Goal: Navigation & Orientation: Find specific page/section

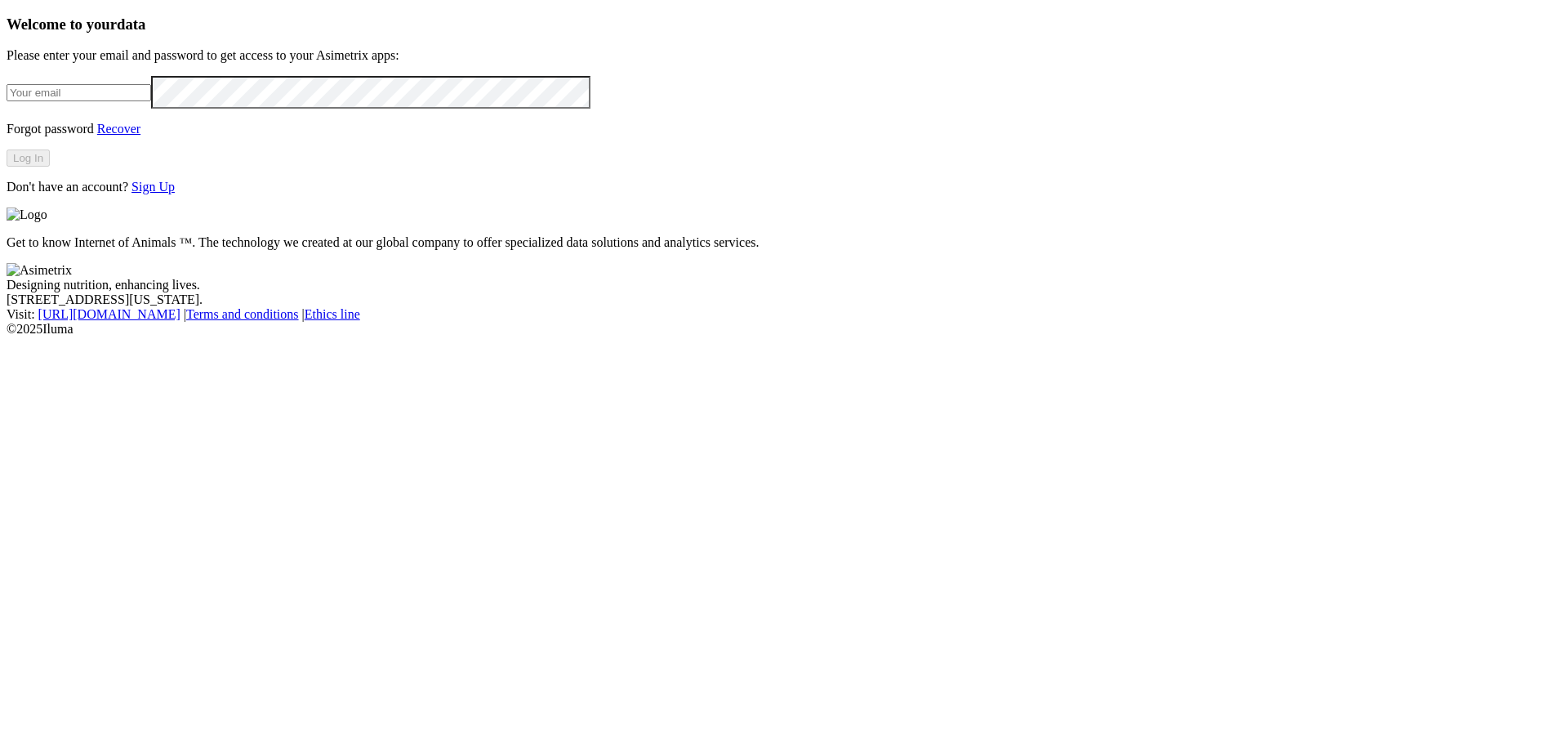
type input "[PERSON_NAME][EMAIL_ADDRESS][DOMAIN_NAME]"
click at [376, 194] on div "Welcome to your data Please enter your email and password to get access to your…" at bounding box center [784, 105] width 1555 height 179
click at [50, 167] on button "Log In" at bounding box center [28, 158] width 43 height 17
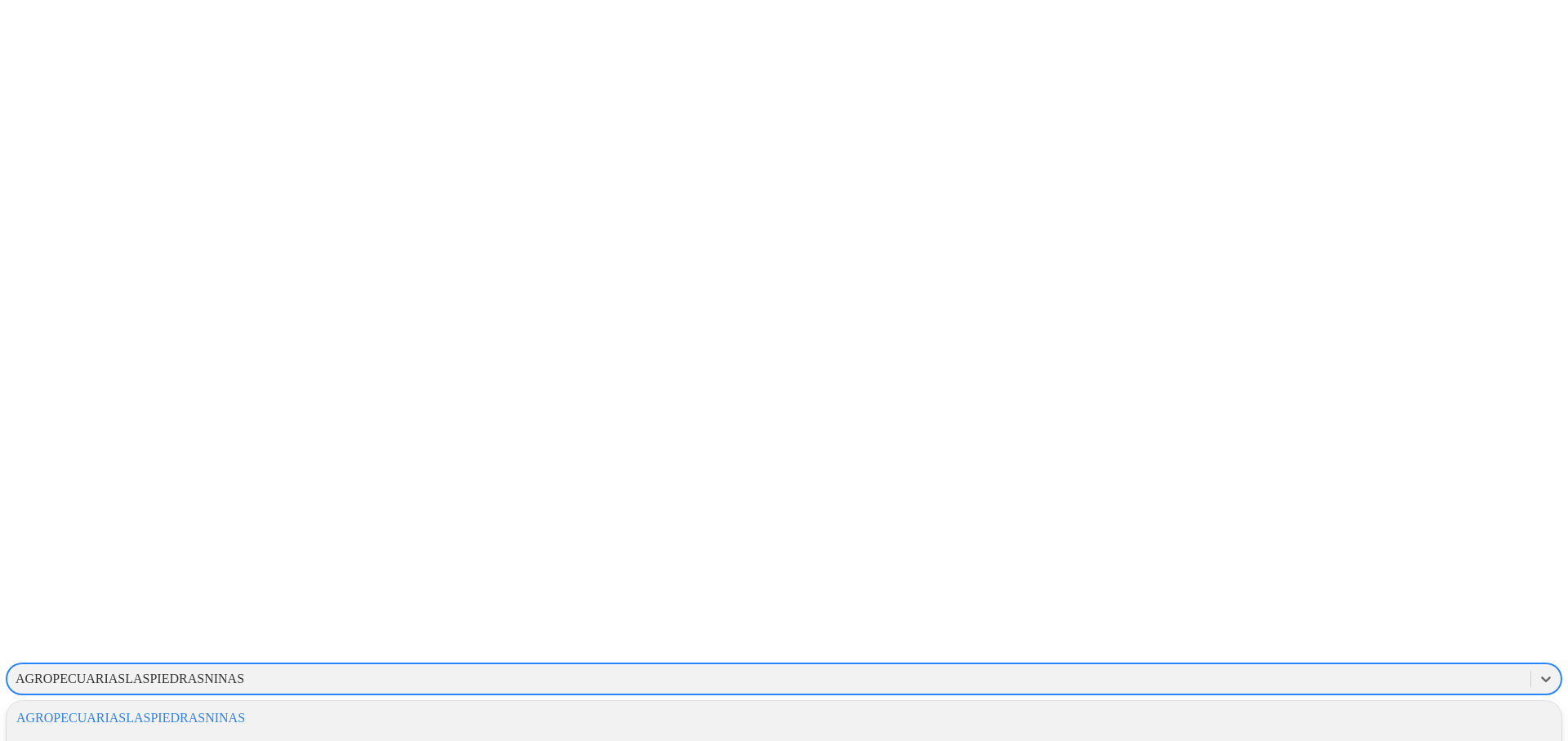
click at [244, 671] on div "AGROPECUARIASLASPIEDRASNINAS" at bounding box center [130, 678] width 229 height 15
click at [1359, 676] on div "GRUPONUTEC" at bounding box center [784, 689] width 1555 height 28
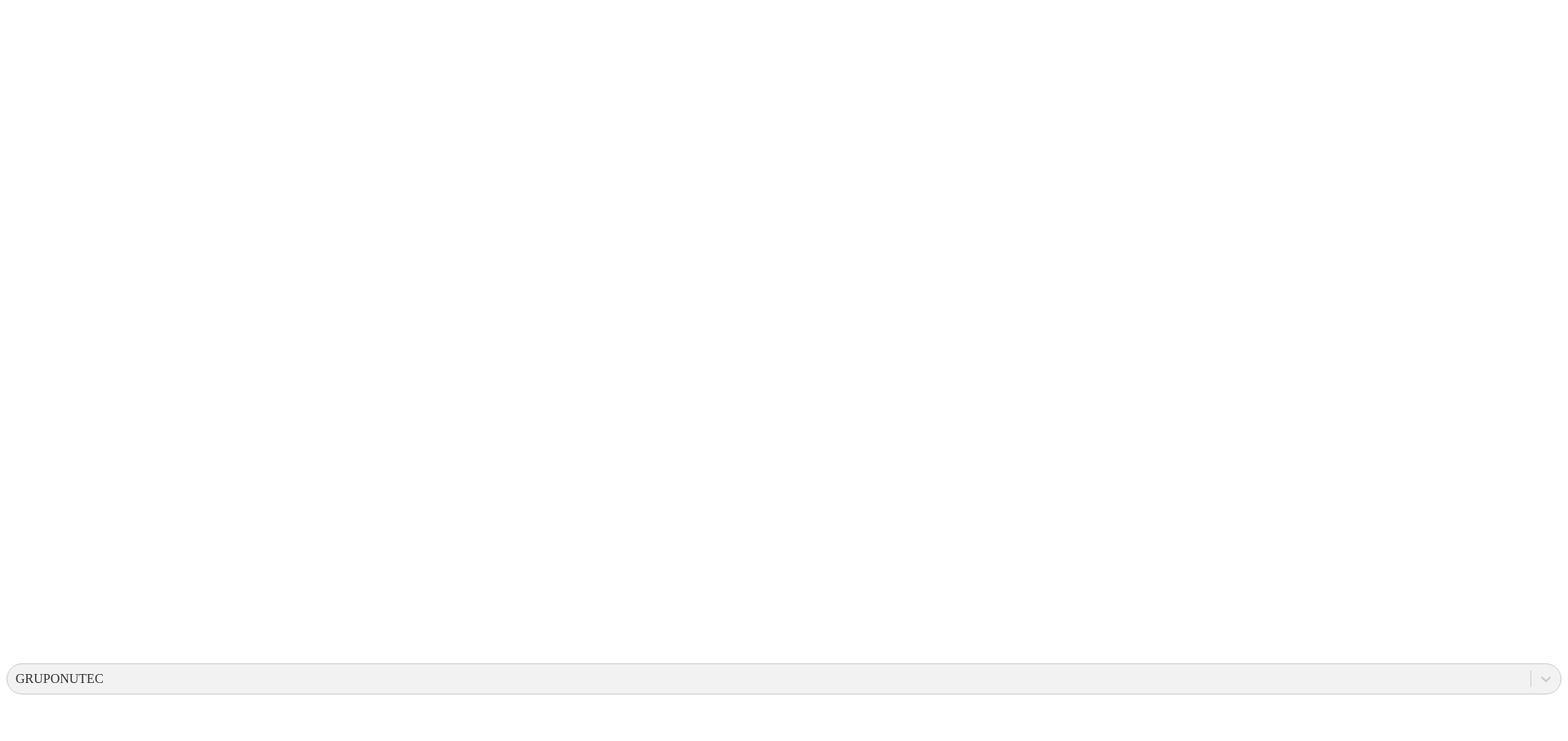
click at [46, 29] on icon at bounding box center [32, 334] width 51 height 653
